Goal: Entertainment & Leisure: Browse casually

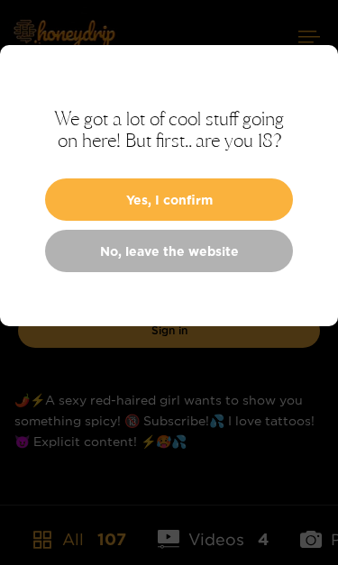
click at [258, 197] on button "Yes, I confirm" at bounding box center [169, 199] width 248 height 42
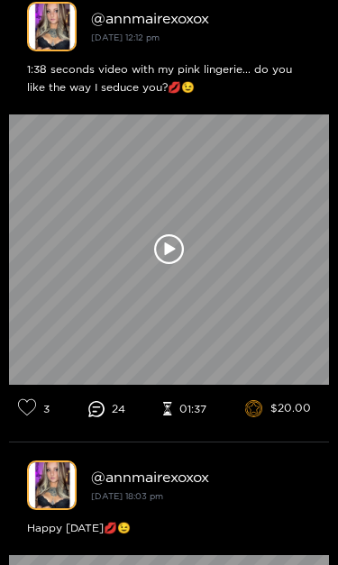
scroll to position [586, 0]
click at [178, 243] on icon at bounding box center [169, 249] width 31 height 31
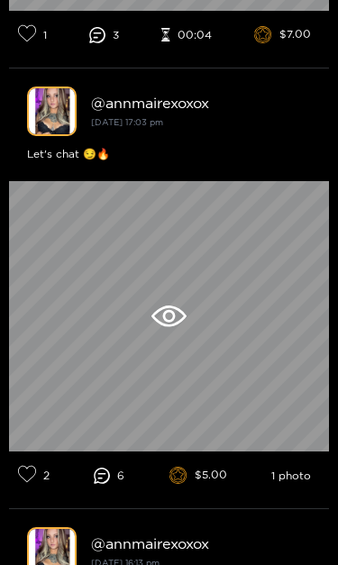
scroll to position [1401, 0]
click at [170, 315] on icon at bounding box center [168, 317] width 35 height 22
